Goal: Complete application form

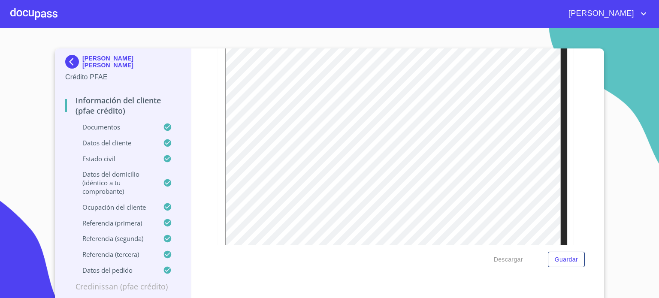
scroll to position [897, 0]
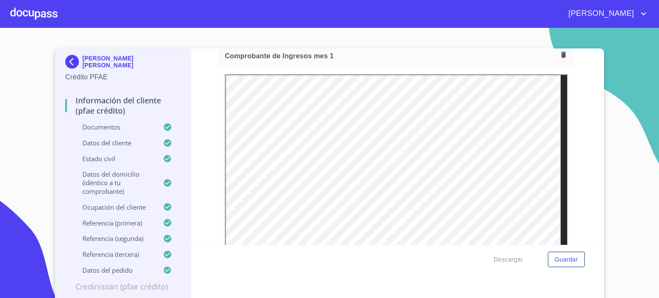
click at [559, 54] on icon "button" at bounding box center [563, 55] width 8 height 8
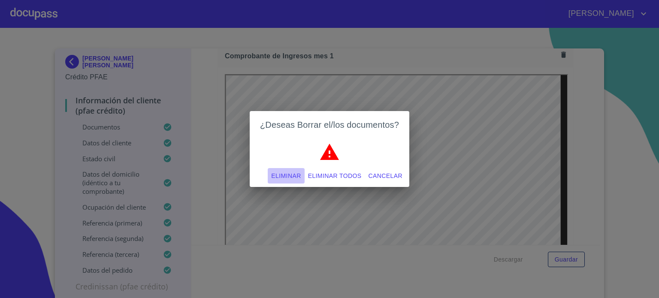
click at [290, 172] on span "Eliminar" at bounding box center [286, 176] width 30 height 11
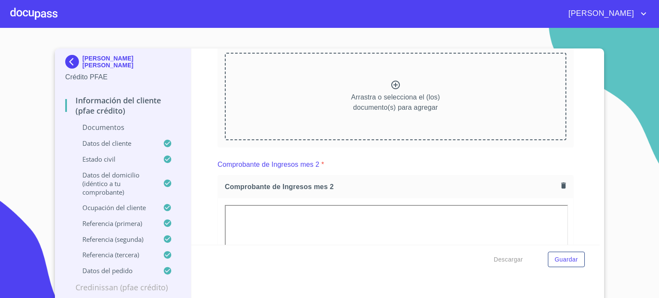
click at [391, 85] on icon at bounding box center [395, 85] width 9 height 9
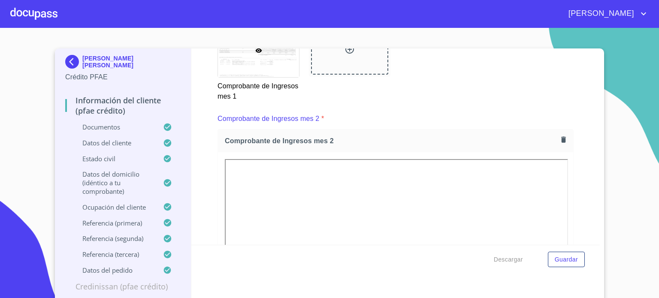
scroll to position [1194, 0]
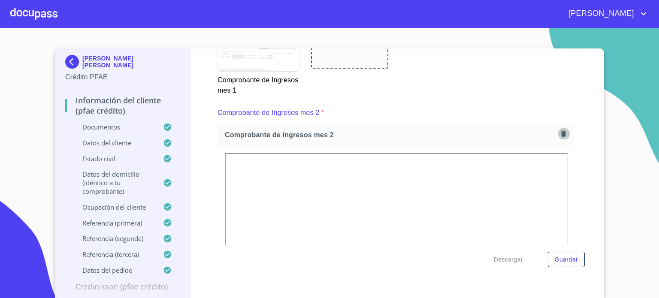
click at [559, 129] on icon "button" at bounding box center [563, 133] width 8 height 8
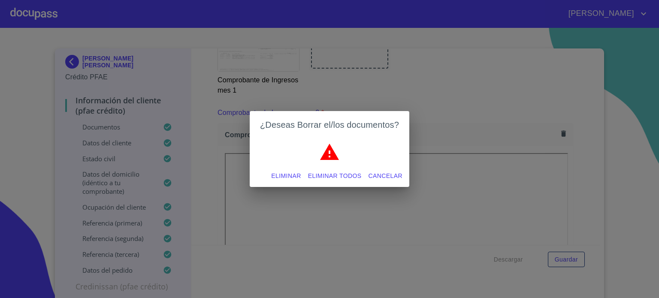
click at [289, 176] on span "Eliminar" at bounding box center [286, 176] width 30 height 11
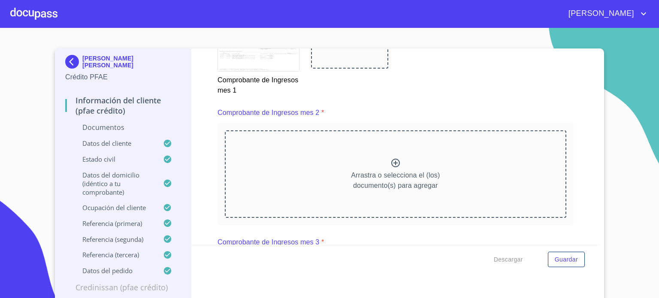
click at [391, 159] on icon at bounding box center [395, 163] width 9 height 9
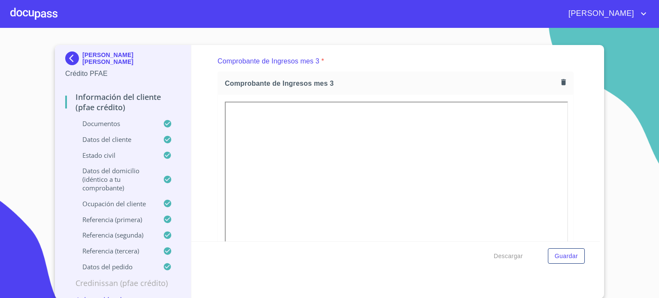
scroll to position [1640, 0]
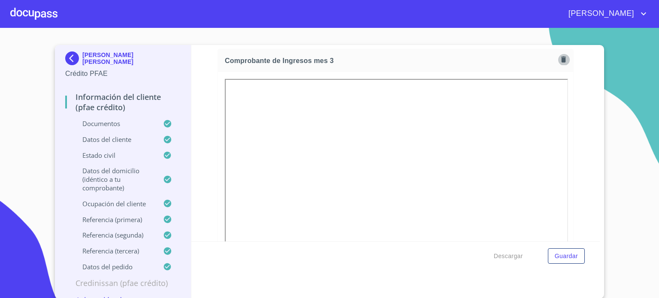
click at [561, 57] on icon "button" at bounding box center [563, 60] width 5 height 6
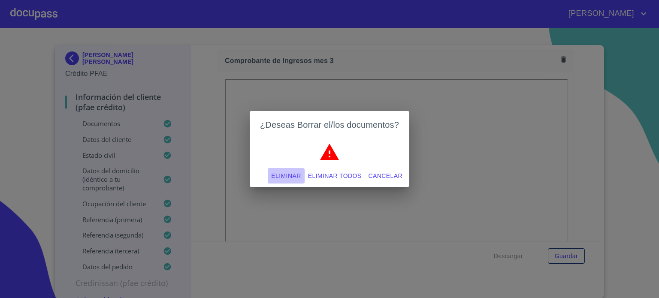
click at [286, 174] on span "Eliminar" at bounding box center [286, 176] width 30 height 11
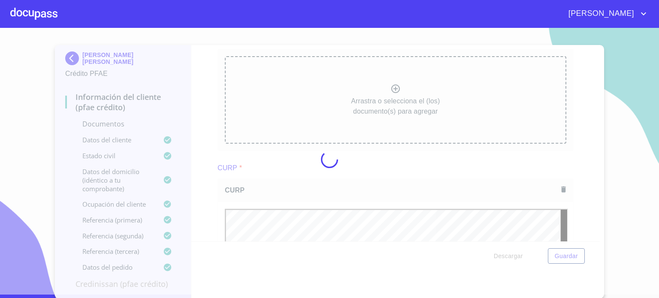
click at [353, 121] on div at bounding box center [329, 159] width 659 height 270
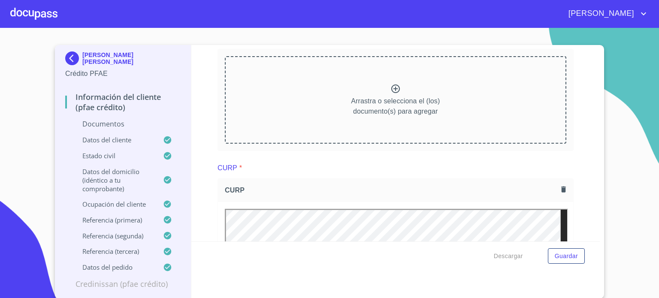
click at [390, 87] on icon at bounding box center [395, 89] width 10 height 10
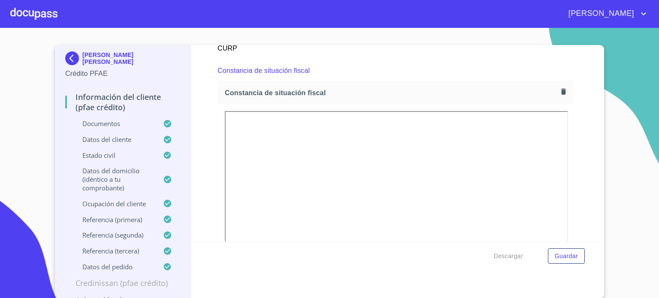
scroll to position [2331, 0]
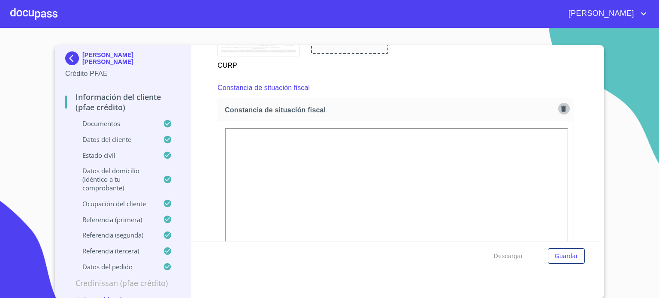
click at [561, 105] on icon "button" at bounding box center [563, 108] width 5 height 6
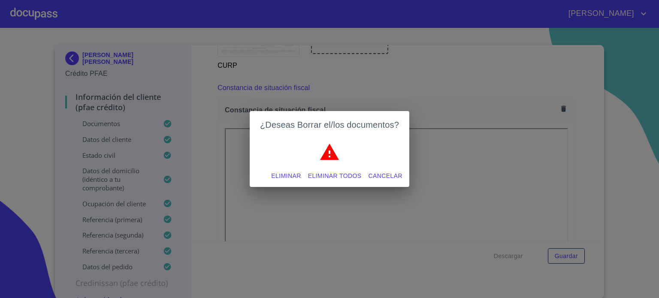
click at [286, 177] on span "Eliminar" at bounding box center [286, 176] width 30 height 11
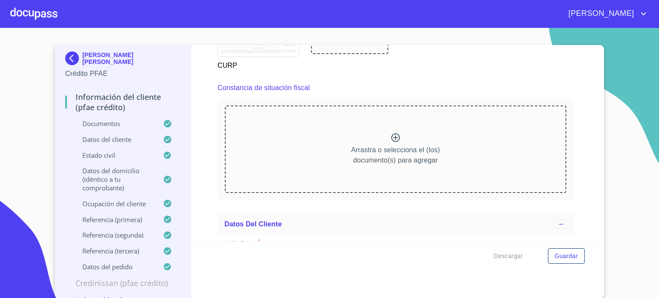
click at [390, 134] on icon at bounding box center [395, 137] width 10 height 10
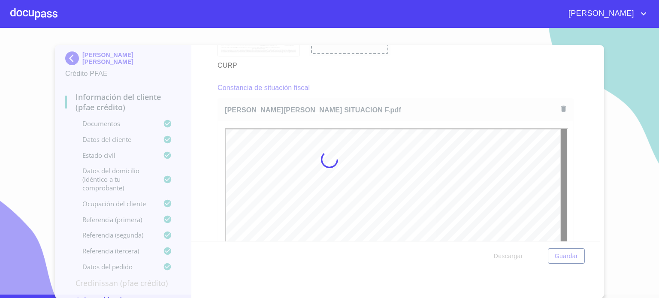
scroll to position [0, 0]
click at [592, 238] on div at bounding box center [329, 159] width 659 height 270
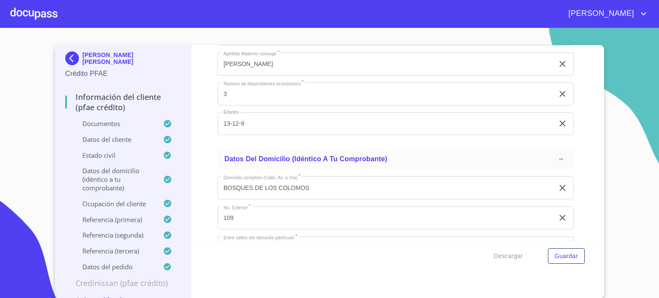
scroll to position [3366, 0]
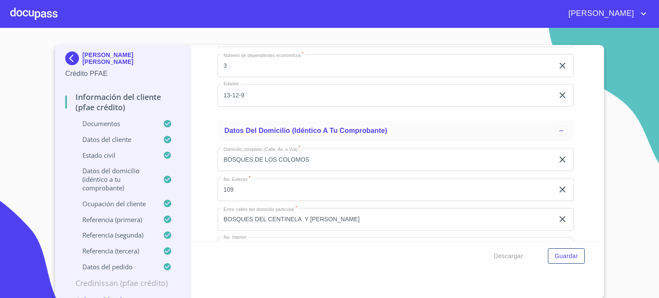
click at [589, 240] on div "Información del cliente (PFAE crédito) Documentos Documento de identificación. …" at bounding box center [395, 143] width 409 height 196
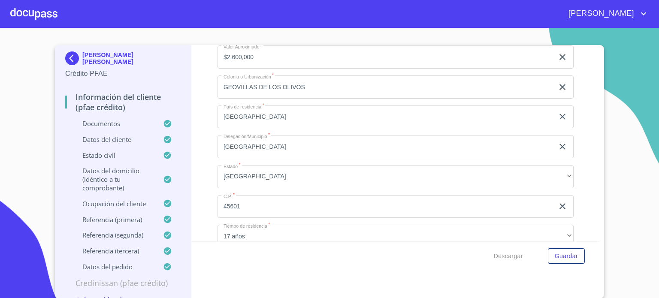
scroll to position [3583, 0]
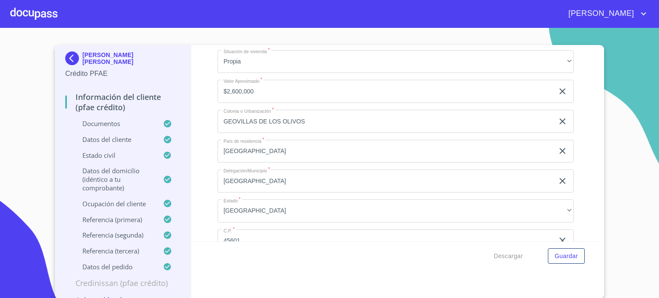
click at [287, 176] on input "[GEOGRAPHIC_DATA]" at bounding box center [385, 180] width 336 height 23
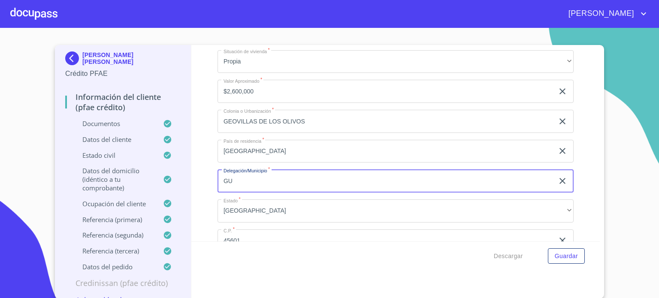
type input "G"
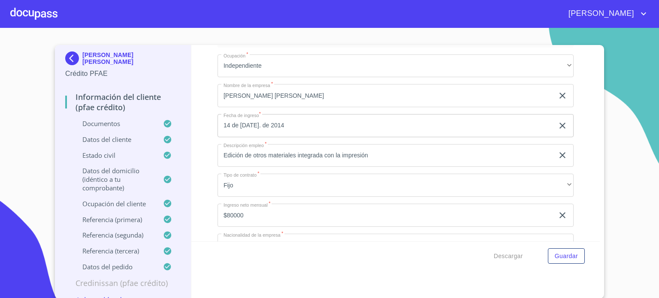
scroll to position [3914, 0]
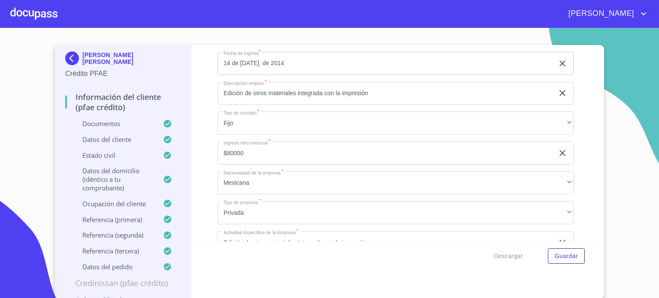
type input "SAN [PERSON_NAME] TLAQUEPAQUE"
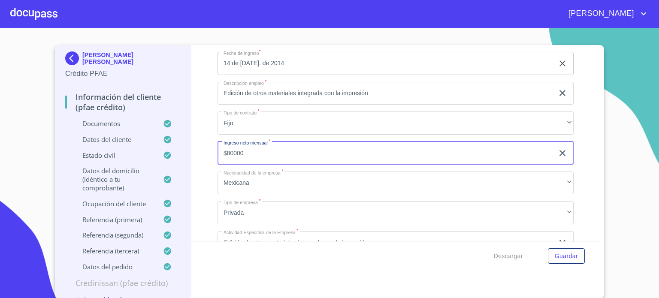
click at [248, 149] on input "$80000" at bounding box center [385, 153] width 336 height 23
type input "$150000"
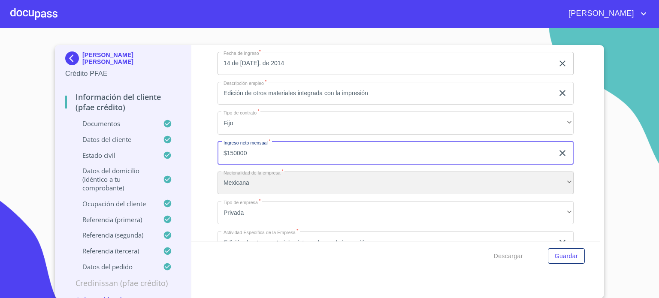
click at [388, 185] on div "Mexicana" at bounding box center [395, 183] width 356 height 23
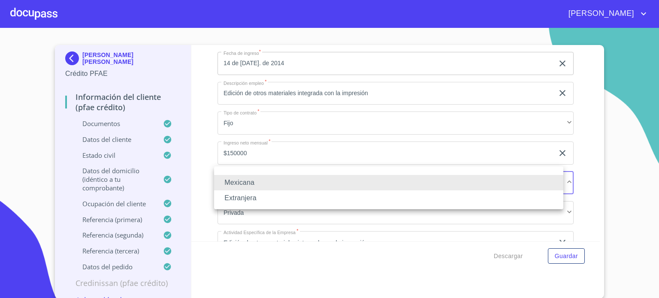
click at [319, 185] on li "Mexicana" at bounding box center [388, 182] width 349 height 15
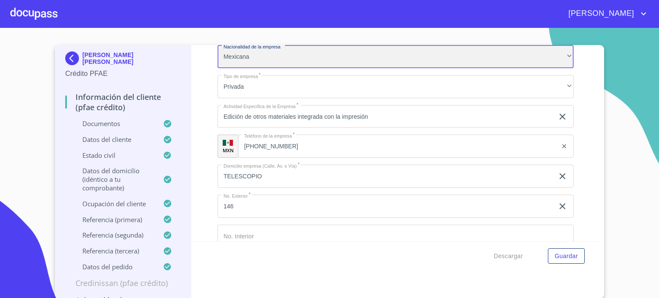
scroll to position [4057, 0]
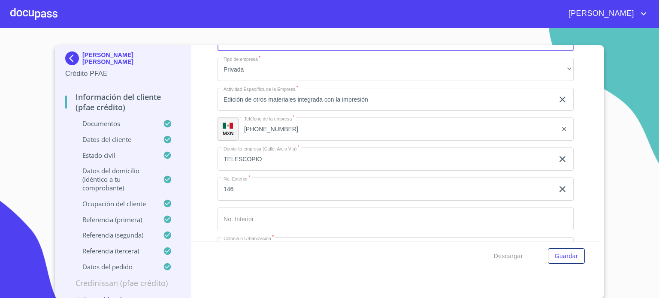
click at [390, 178] on input "146" at bounding box center [385, 189] width 336 height 23
click at [584, 253] on div "Descargar Guardar" at bounding box center [395, 255] width 409 height 29
click at [477, 199] on div "Ocupación   * Independiente ​ Nombre de la empresa   * [PERSON_NAME] [PERSON_NA…" at bounding box center [395, 159] width 356 height 634
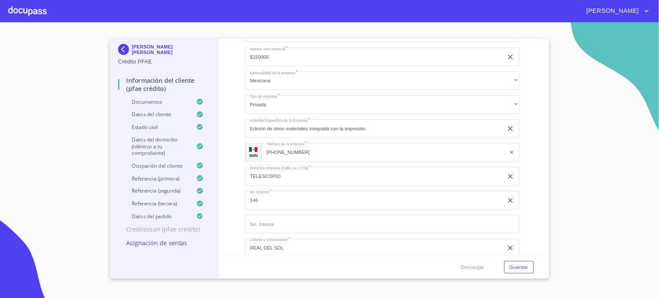
scroll to position [4092, 0]
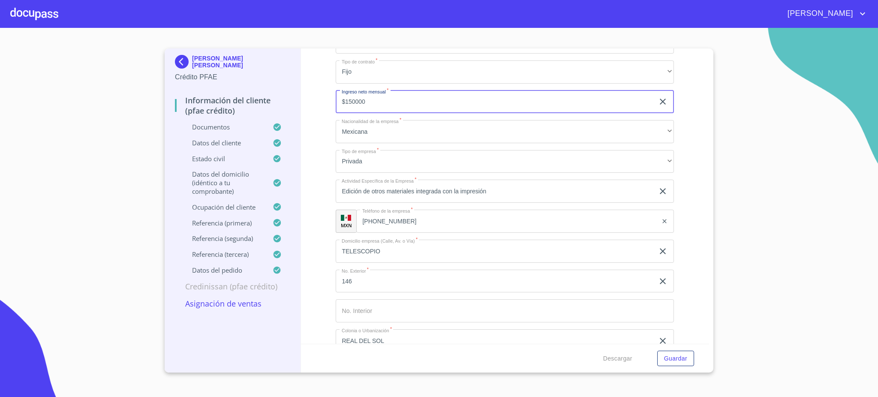
drag, startPoint x: 541, startPoint y: 1, endPoint x: 600, endPoint y: 89, distance: 106.2
click at [600, 90] on input "$150000" at bounding box center [495, 101] width 319 height 23
click at [658, 298] on span "Guardar" at bounding box center [675, 358] width 23 height 11
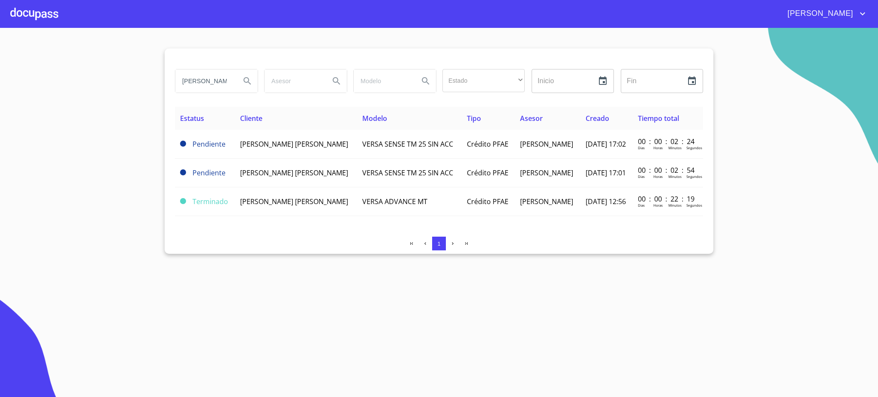
click at [29, 11] on div at bounding box center [34, 13] width 48 height 27
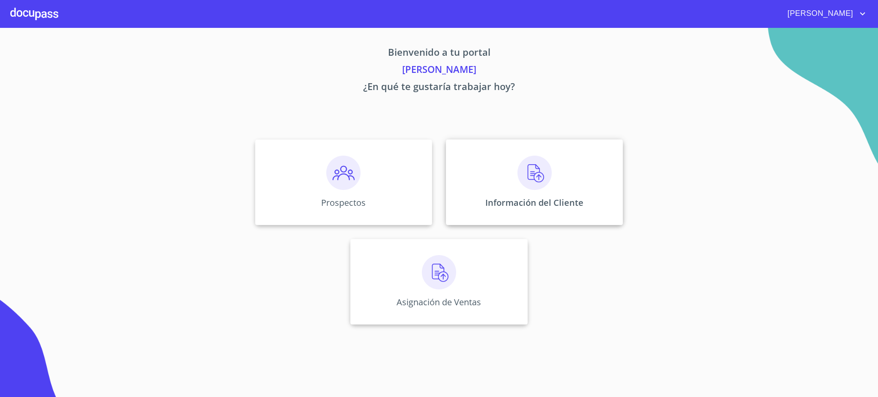
click at [537, 181] on img at bounding box center [535, 173] width 34 height 34
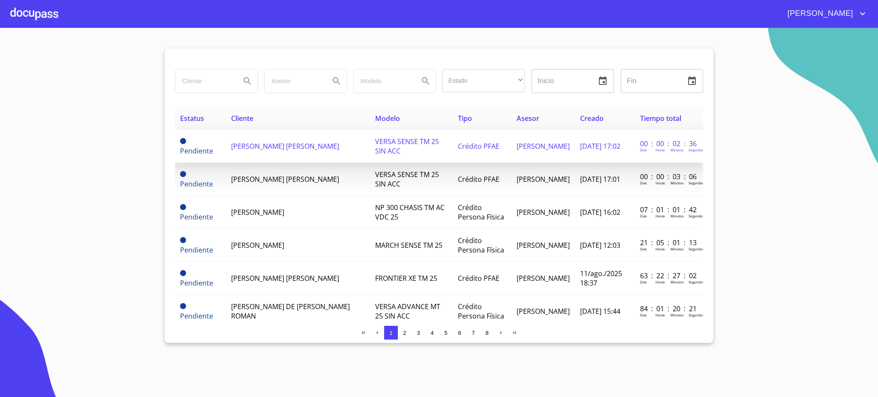
click at [312, 140] on td "[PERSON_NAME] [PERSON_NAME]" at bounding box center [298, 146] width 144 height 33
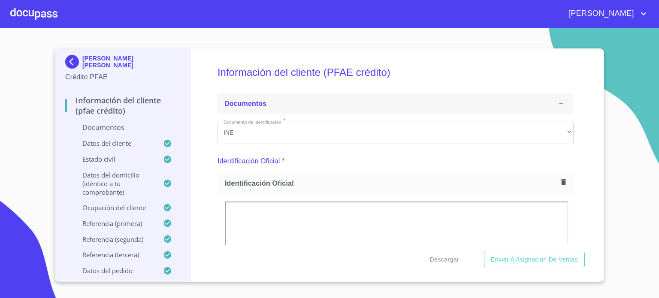
drag, startPoint x: 846, startPoint y: 0, endPoint x: 378, endPoint y: 95, distance: 477.2
click at [378, 95] on div "Documentos" at bounding box center [395, 103] width 356 height 21
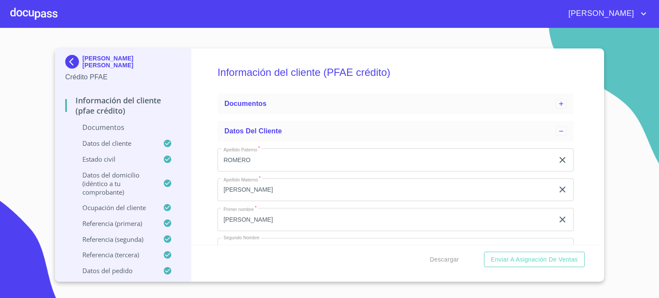
click at [120, 128] on p "Documentos" at bounding box center [122, 127] width 115 height 9
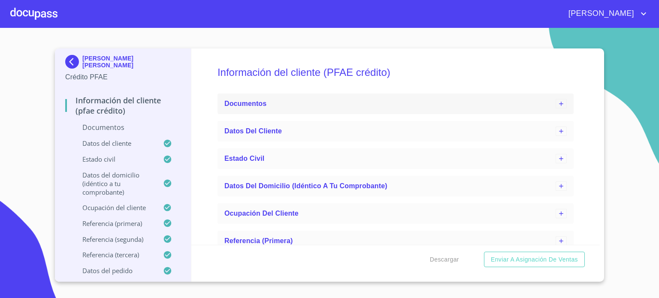
click at [283, 108] on div "Documentos" at bounding box center [389, 104] width 331 height 10
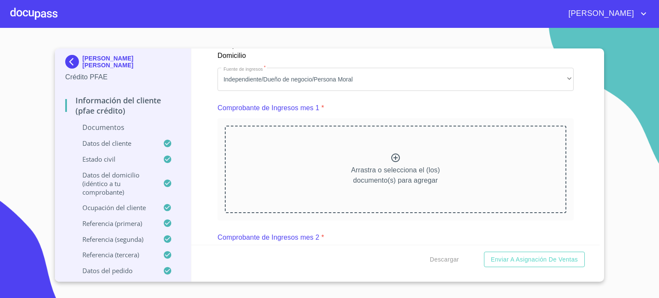
scroll to position [897, 0]
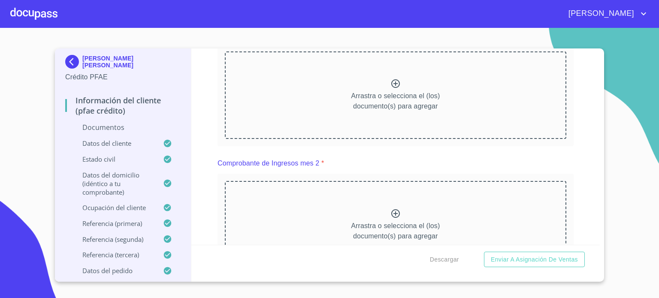
click at [391, 81] on icon at bounding box center [395, 83] width 9 height 9
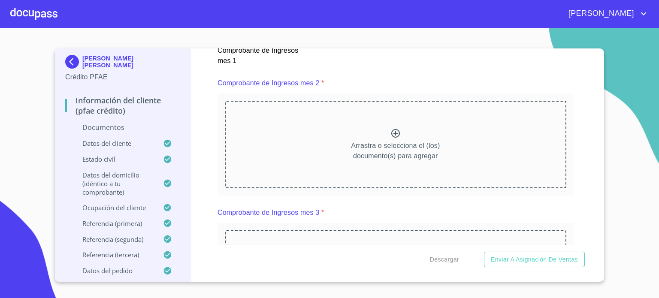
scroll to position [1269, 0]
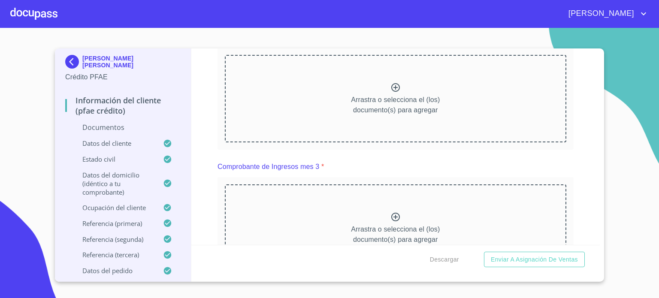
click at [390, 84] on icon at bounding box center [395, 87] width 10 height 10
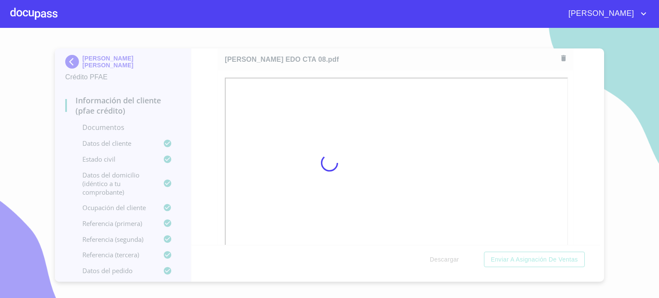
click at [598, 241] on div at bounding box center [329, 163] width 659 height 270
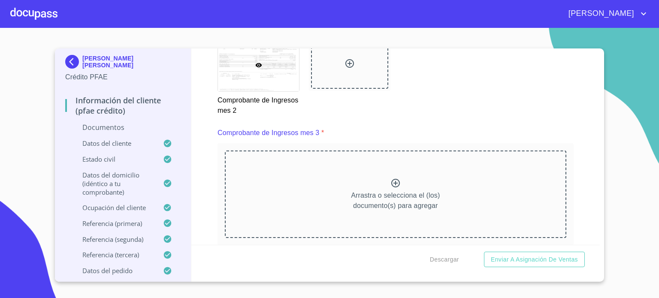
scroll to position [1572, 0]
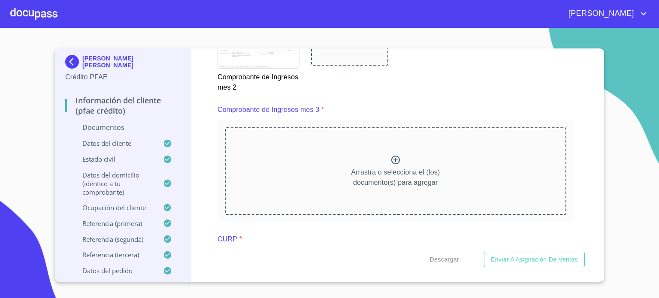
click at [395, 156] on icon at bounding box center [395, 160] width 9 height 9
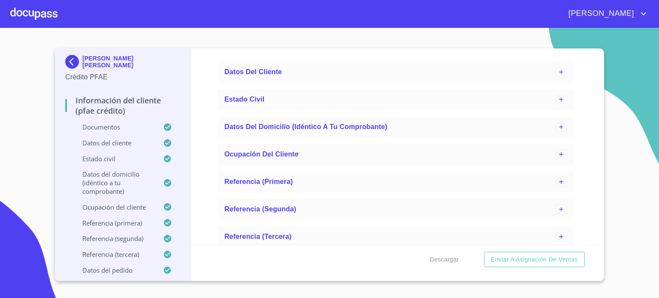
scroll to position [2760, 0]
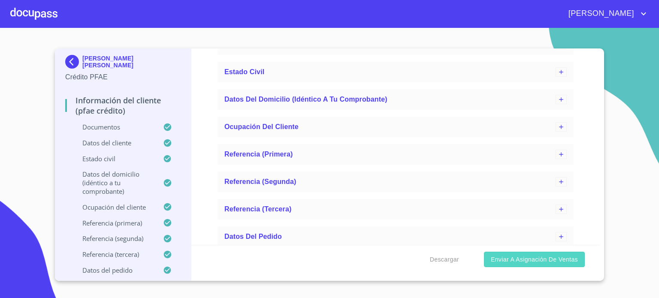
click at [545, 260] on span "Enviar a Asignación de Ventas" at bounding box center [534, 259] width 87 height 11
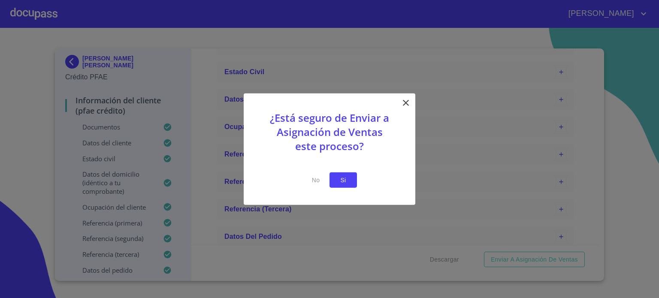
click at [342, 179] on span "Si" at bounding box center [343, 180] width 14 height 11
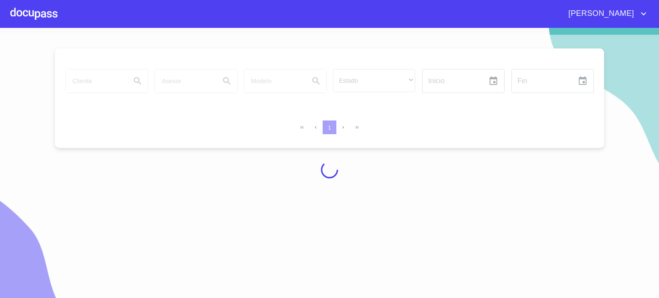
click at [30, 12] on div at bounding box center [33, 13] width 47 height 27
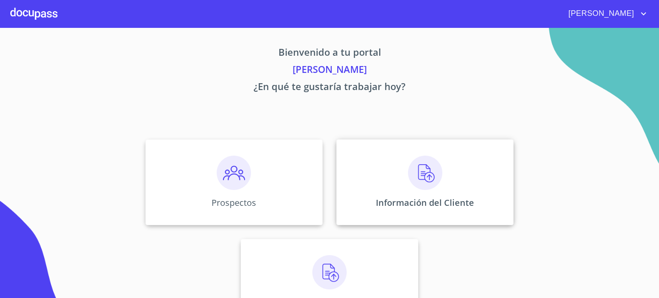
click at [427, 178] on img at bounding box center [425, 173] width 34 height 34
